Goal: Task Accomplishment & Management: Manage account settings

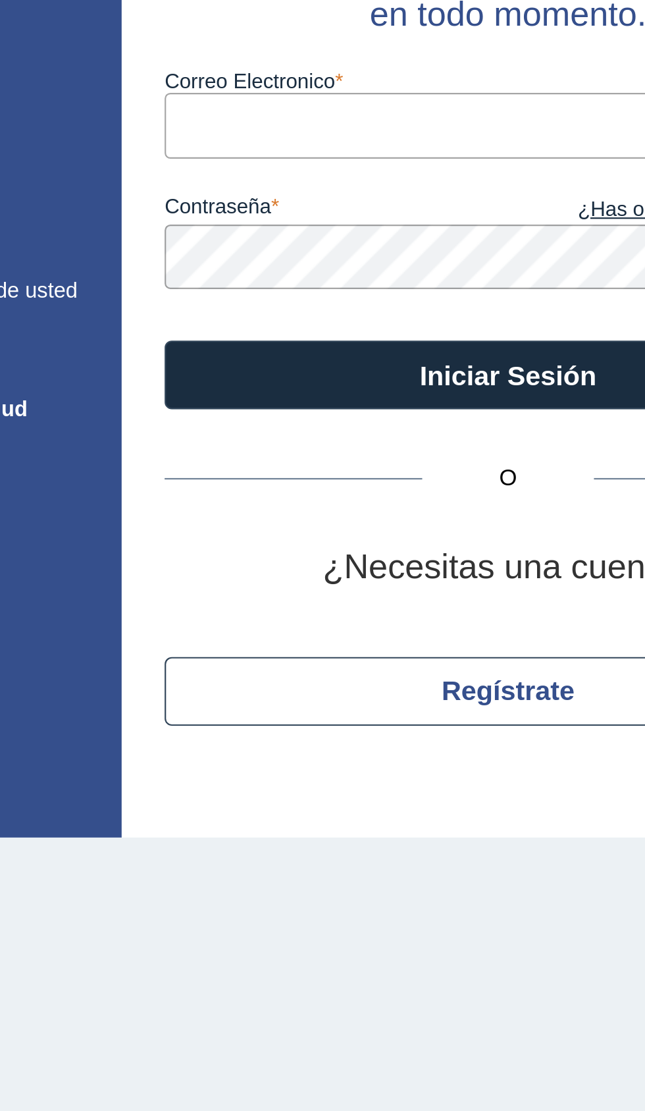
click at [398, 172] on input "Correo Electronico" at bounding box center [441, 171] width 316 height 30
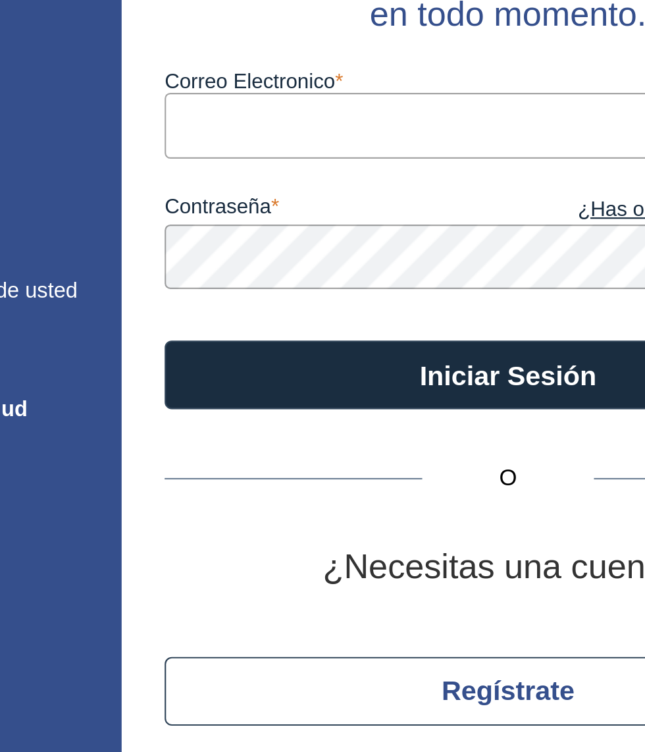
click at [386, 172] on input "Correo Electronico" at bounding box center [441, 171] width 316 height 30
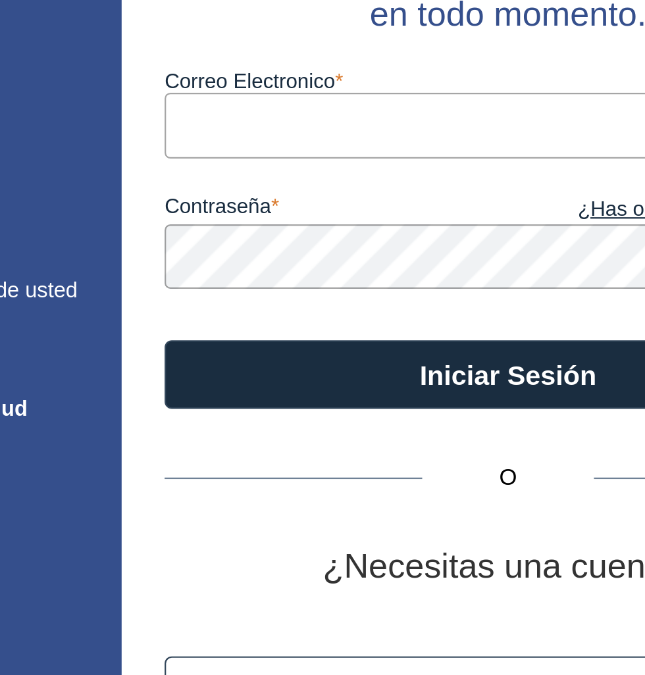
click at [404, 174] on input "Correo Electronico" at bounding box center [441, 171] width 316 height 30
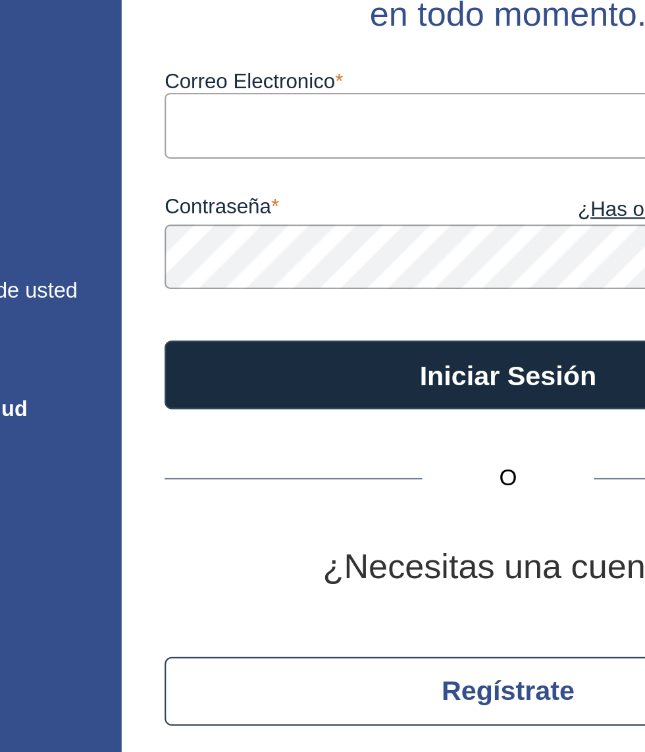
click at [406, 174] on input "Correo Electronico" at bounding box center [441, 171] width 316 height 30
click at [398, 170] on input "Correo Electronico" at bounding box center [441, 171] width 316 height 30
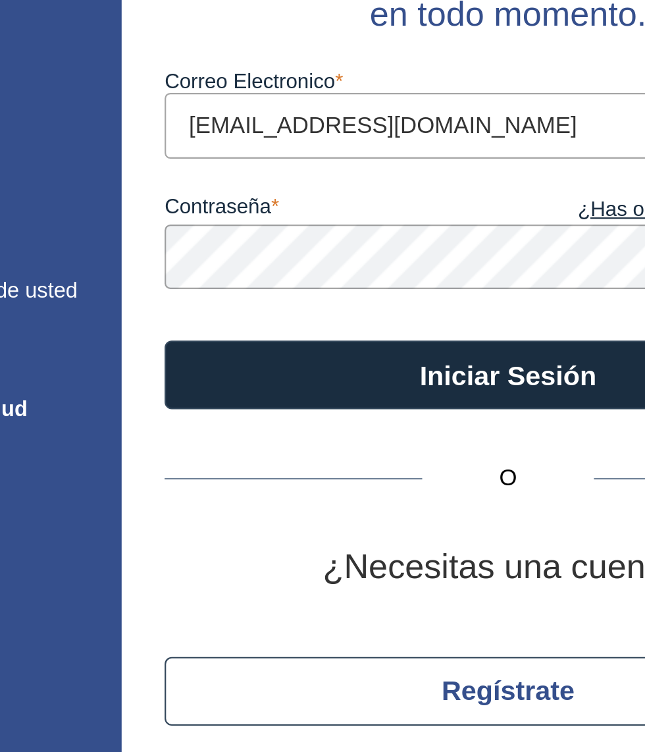
type input "[EMAIL_ADDRESS][DOMAIN_NAME]"
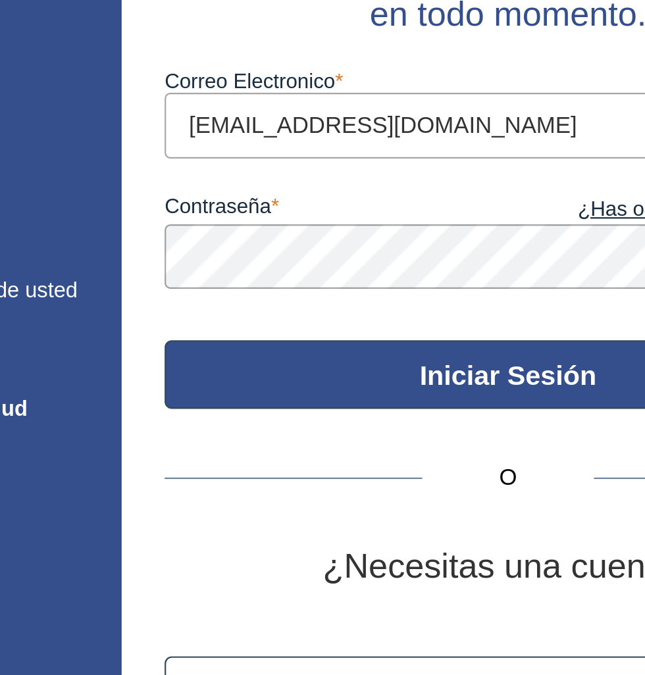
click at [465, 292] on button "Iniciar Sesión" at bounding box center [441, 286] width 316 height 32
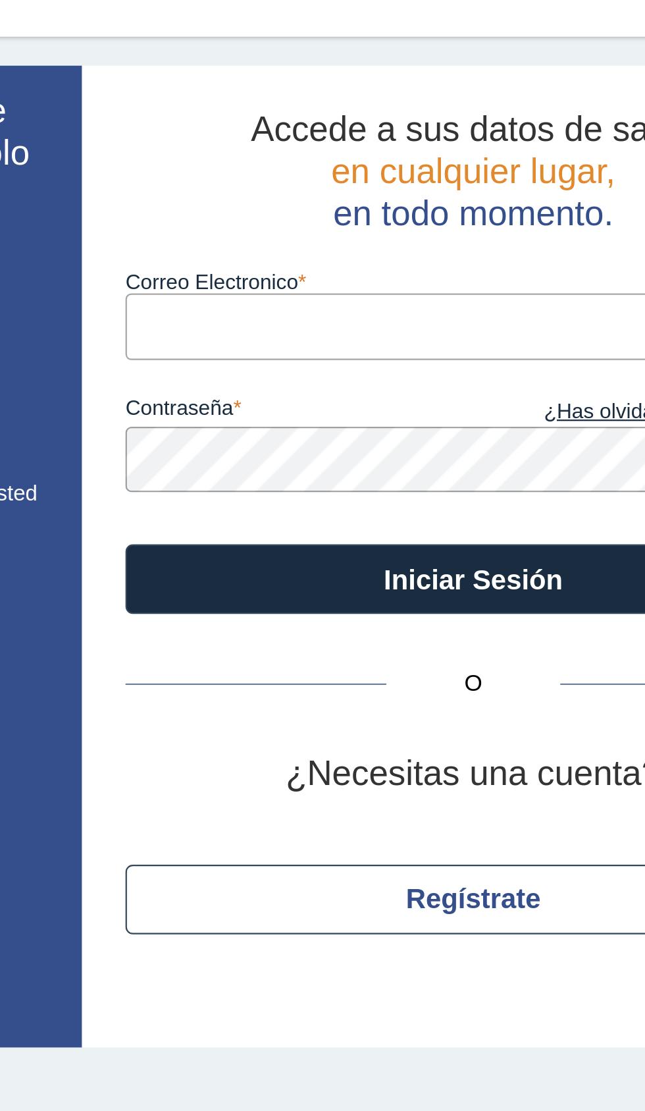
click at [408, 177] on input "Correo Electronico" at bounding box center [441, 171] width 316 height 30
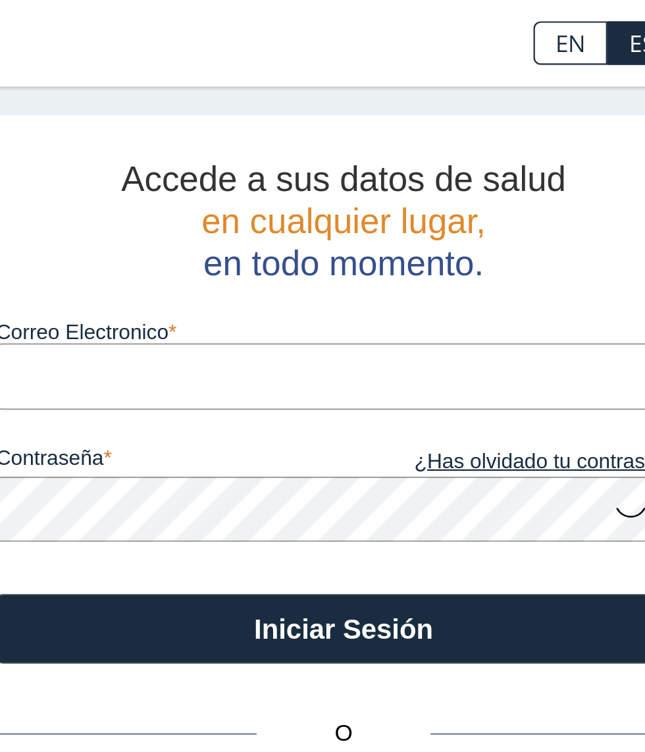
click at [314, 166] on input "Correo Electronico" at bounding box center [441, 171] width 316 height 30
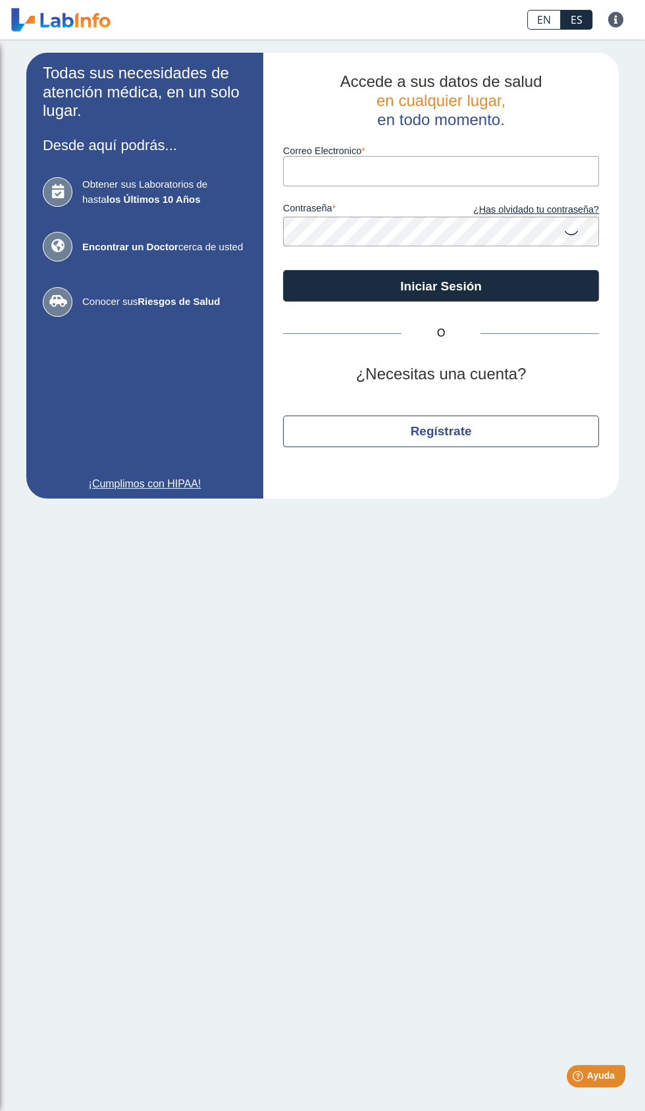
click at [403, 151] on label "Correo Electronico" at bounding box center [441, 150] width 316 height 11
click at [403, 156] on input "Correo Electronico" at bounding box center [441, 171] width 316 height 30
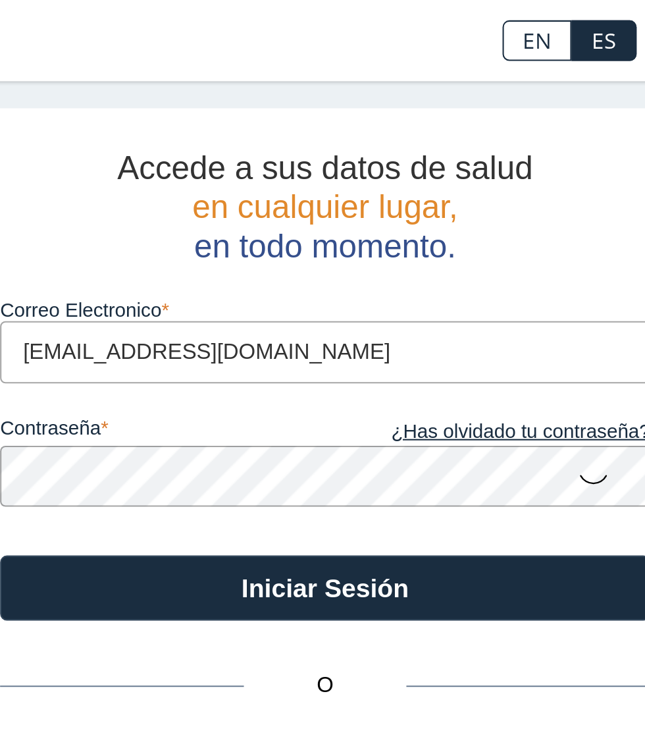
type input "[EMAIL_ADDRESS][DOMAIN_NAME]"
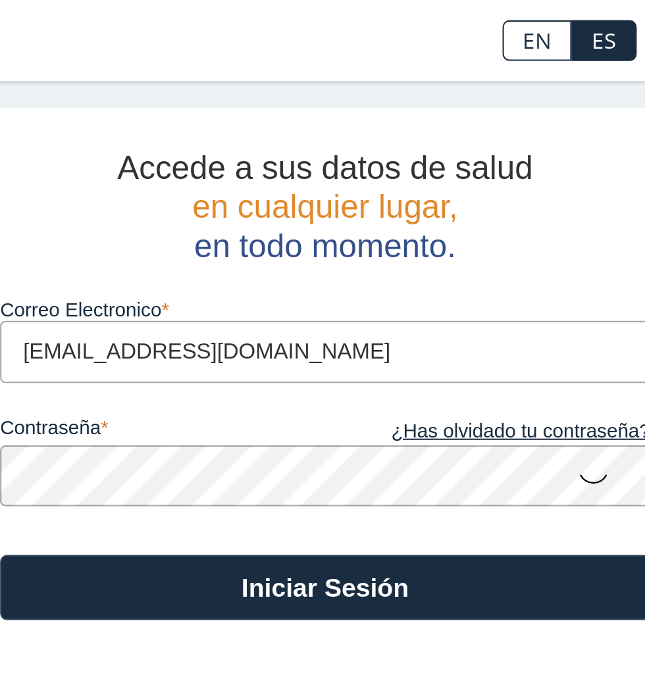
click at [571, 228] on icon at bounding box center [572, 232] width 16 height 26
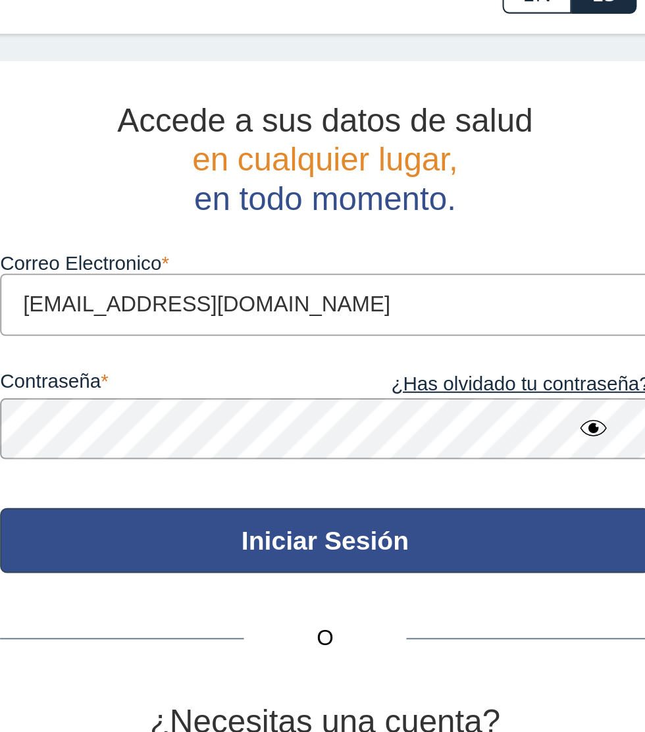
click at [463, 289] on button "Iniciar Sesión" at bounding box center [441, 286] width 316 height 32
